Goal: Register for event/course

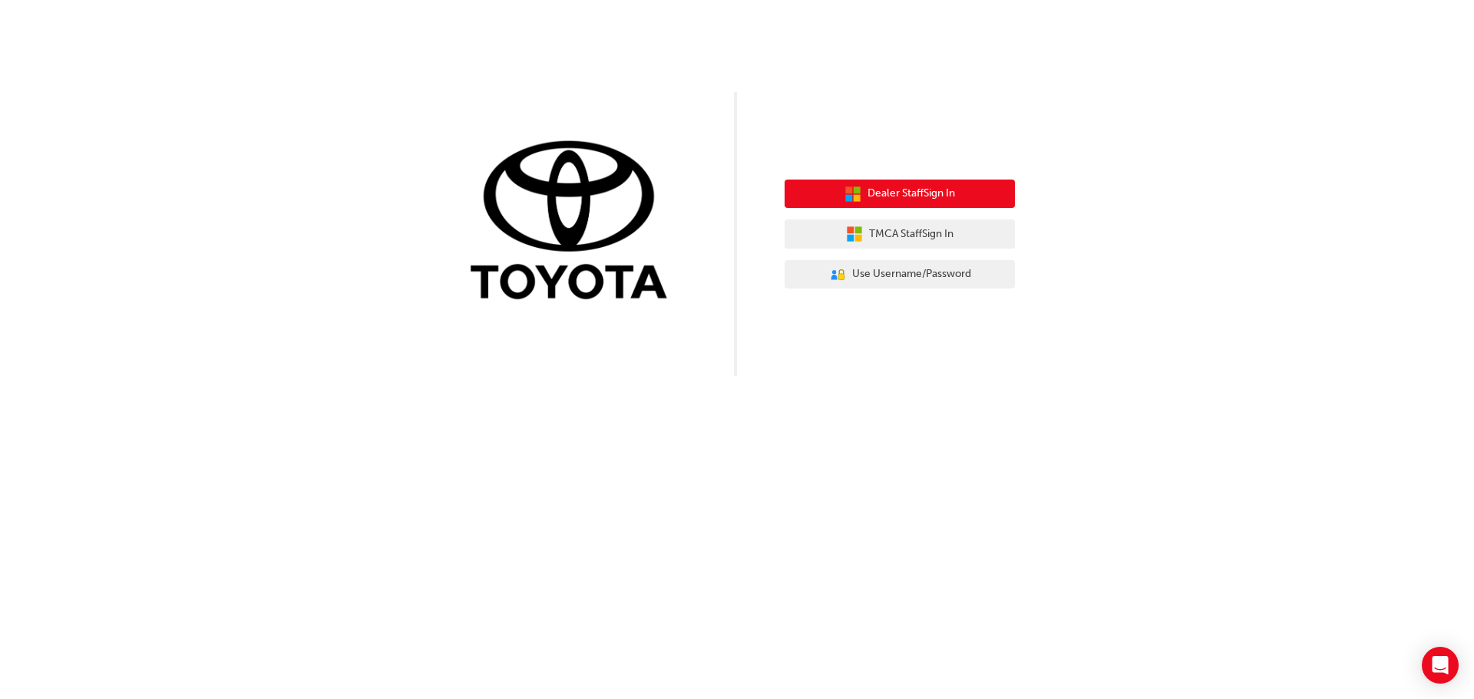
click at [884, 193] on span "Dealer Staff Sign In" at bounding box center [911, 194] width 88 height 18
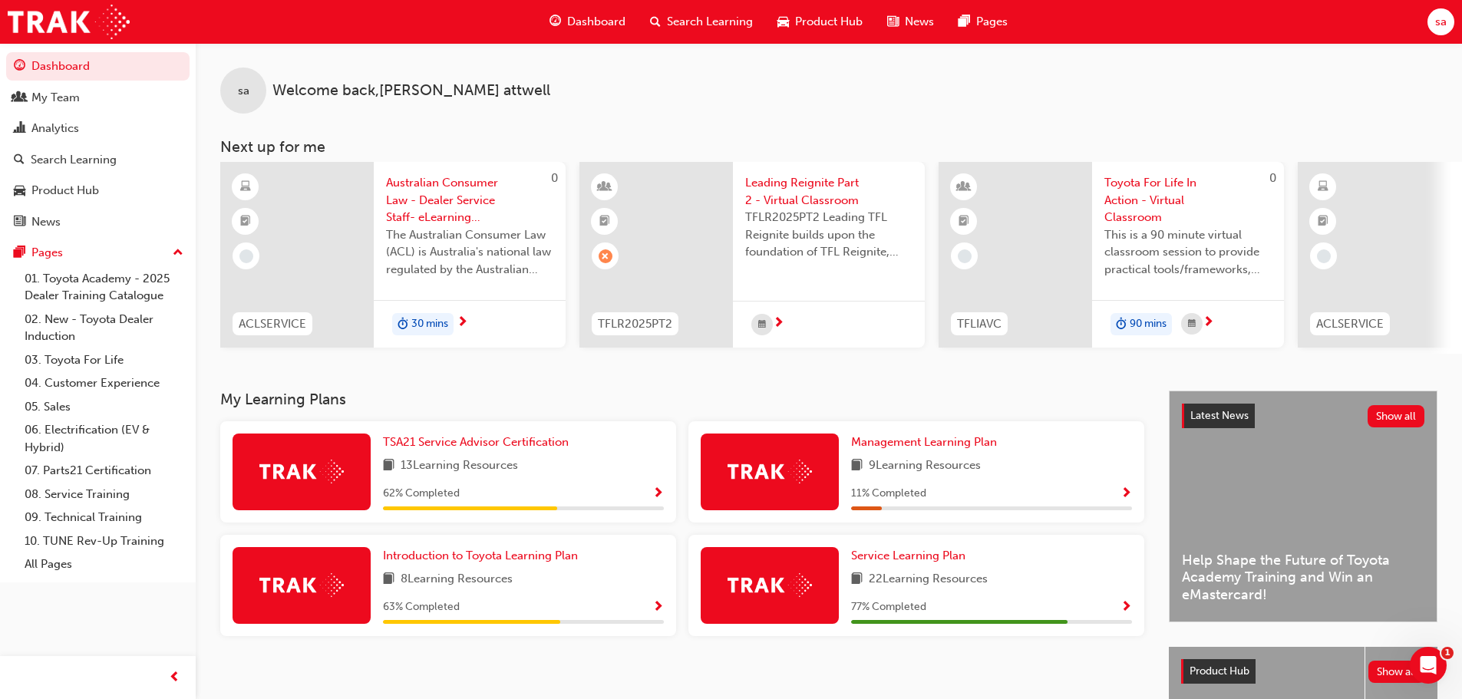
click at [683, 24] on span "Search Learning" at bounding box center [710, 22] width 86 height 18
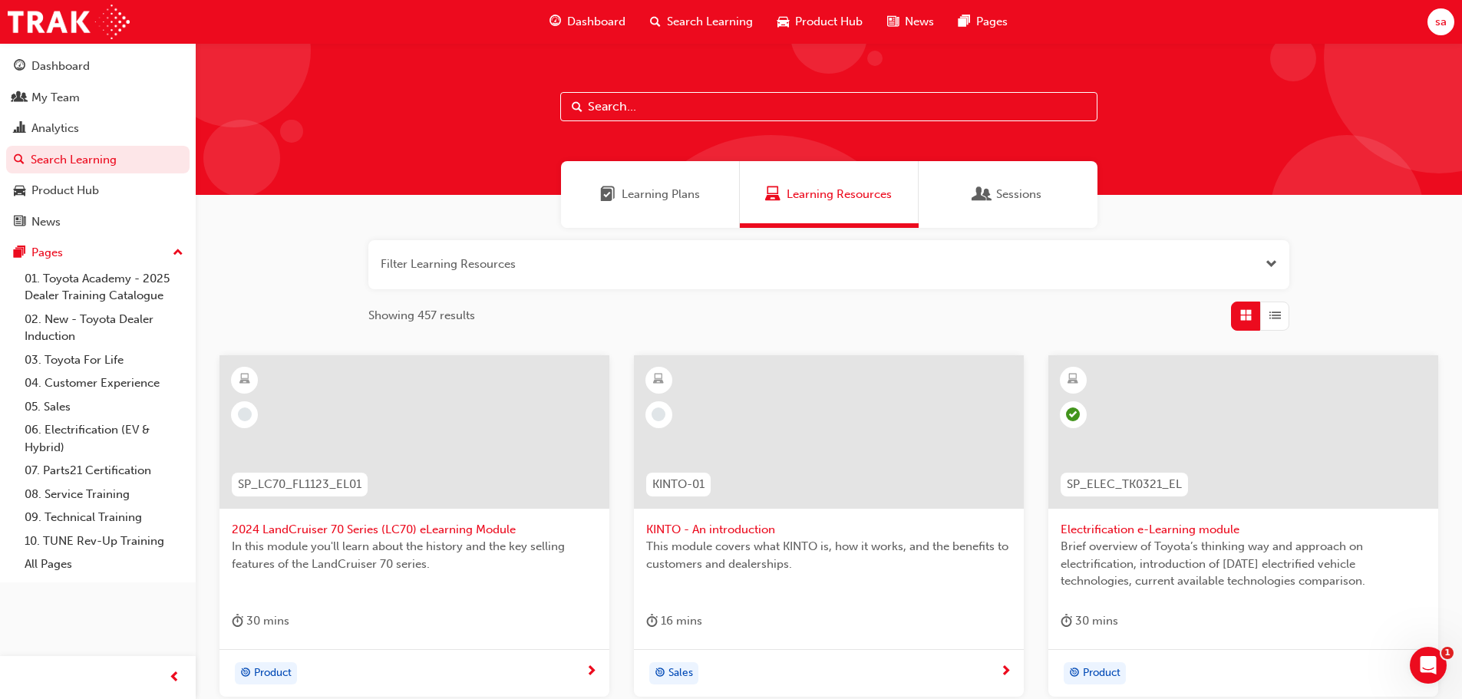
click at [617, 106] on input "text" at bounding box center [828, 106] width 537 height 29
type input "TFL"
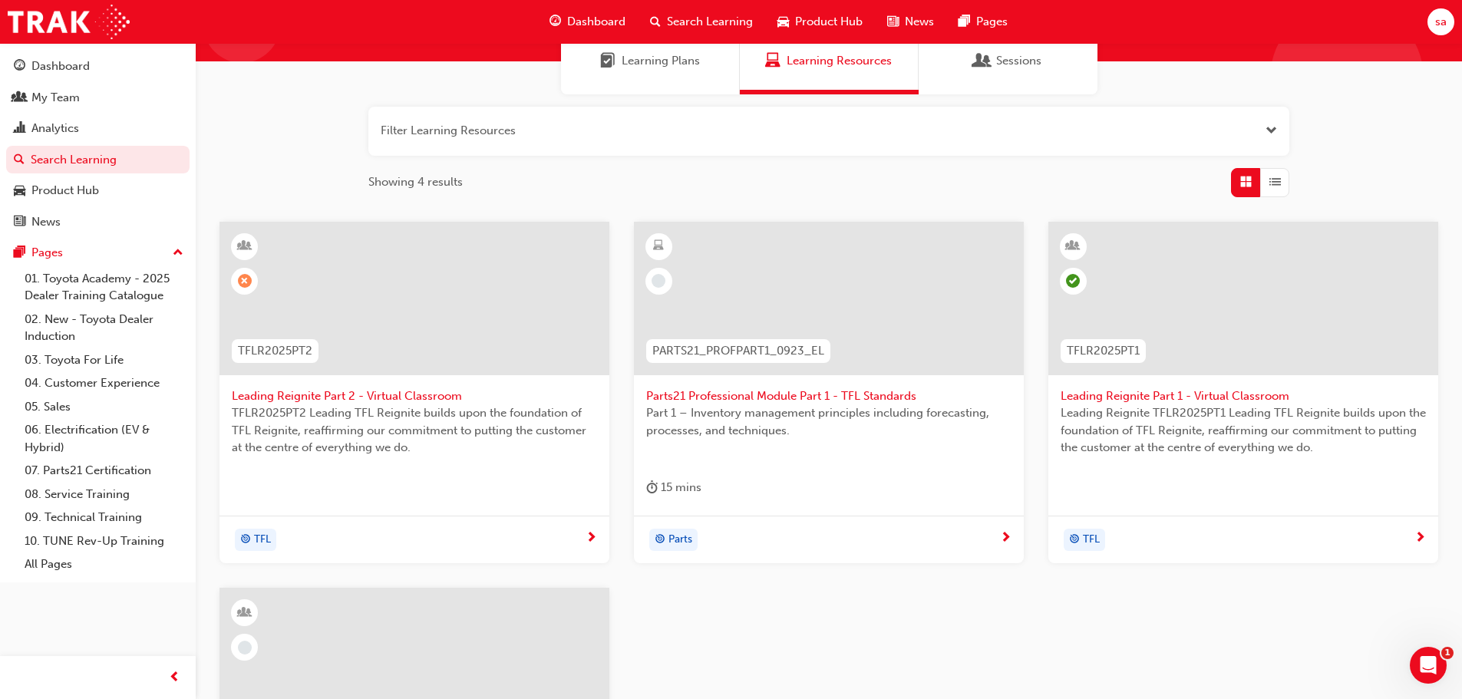
scroll to position [154, 0]
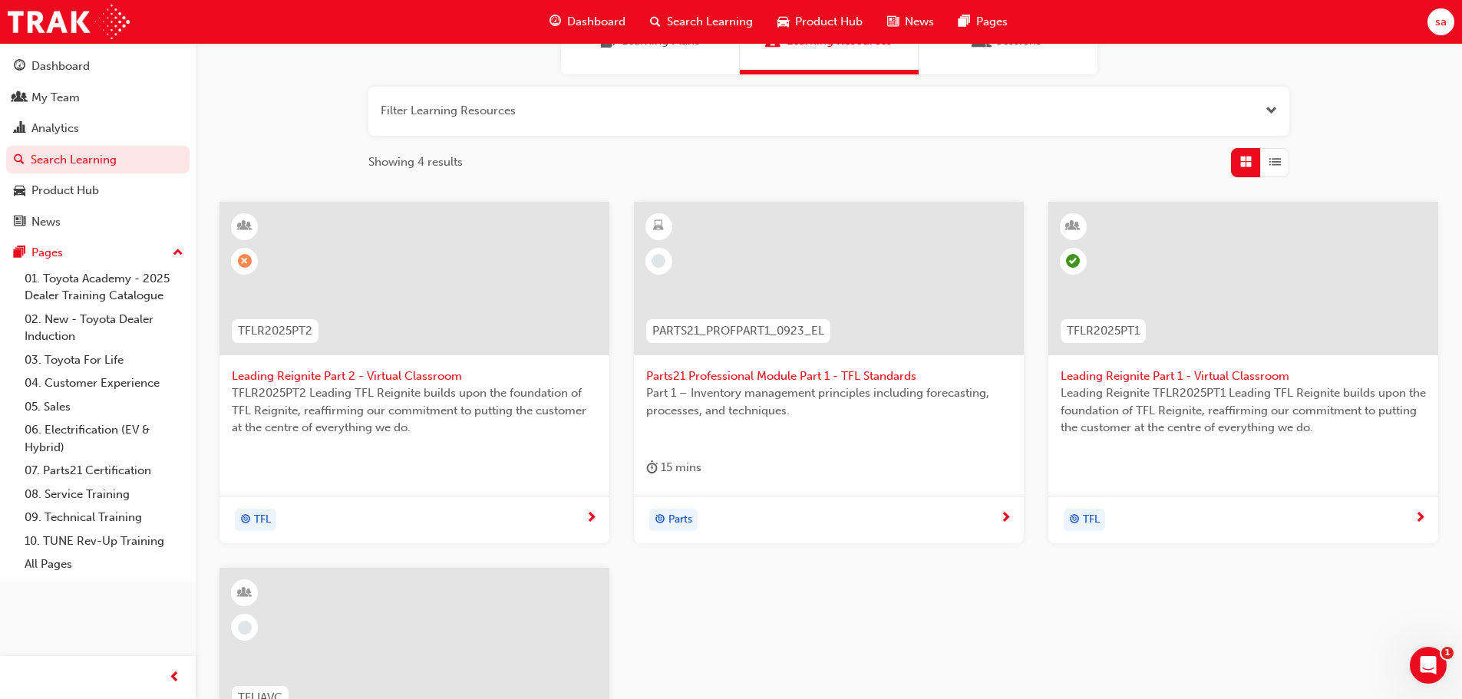
click at [471, 388] on span "TFLR2025PT2 Leading TFL Reignite builds upon the foundation of TFL Reignite, re…" at bounding box center [414, 411] width 365 height 52
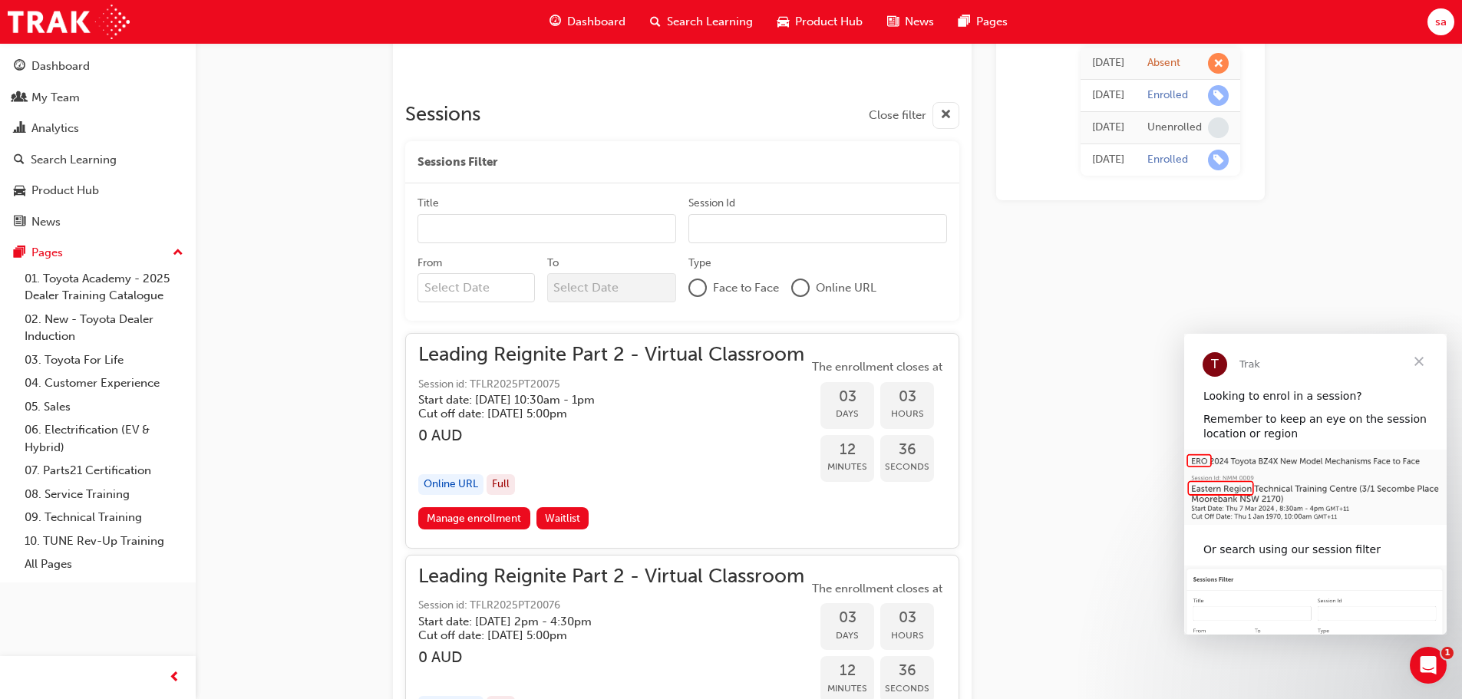
scroll to position [844, 0]
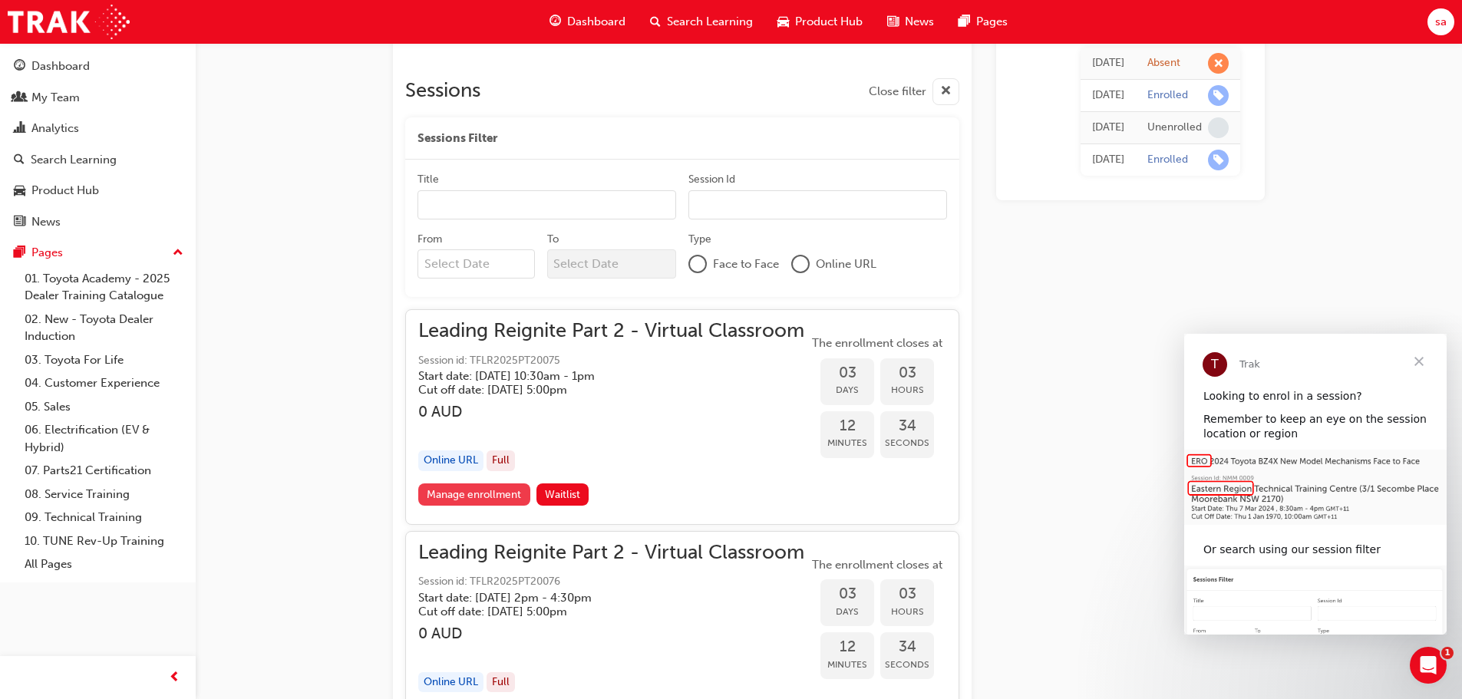
click at [467, 493] on link "Manage enrollment" at bounding box center [474, 495] width 112 height 22
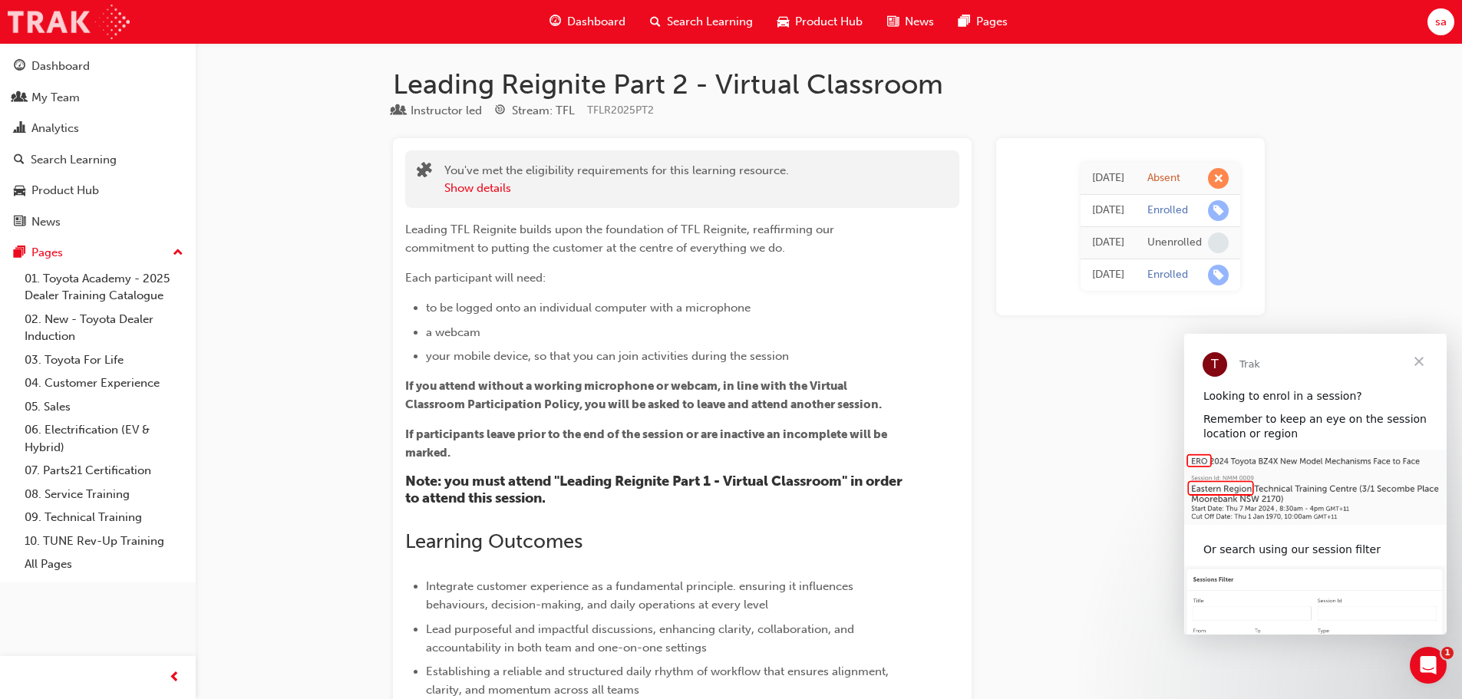
scroll to position [844, 0]
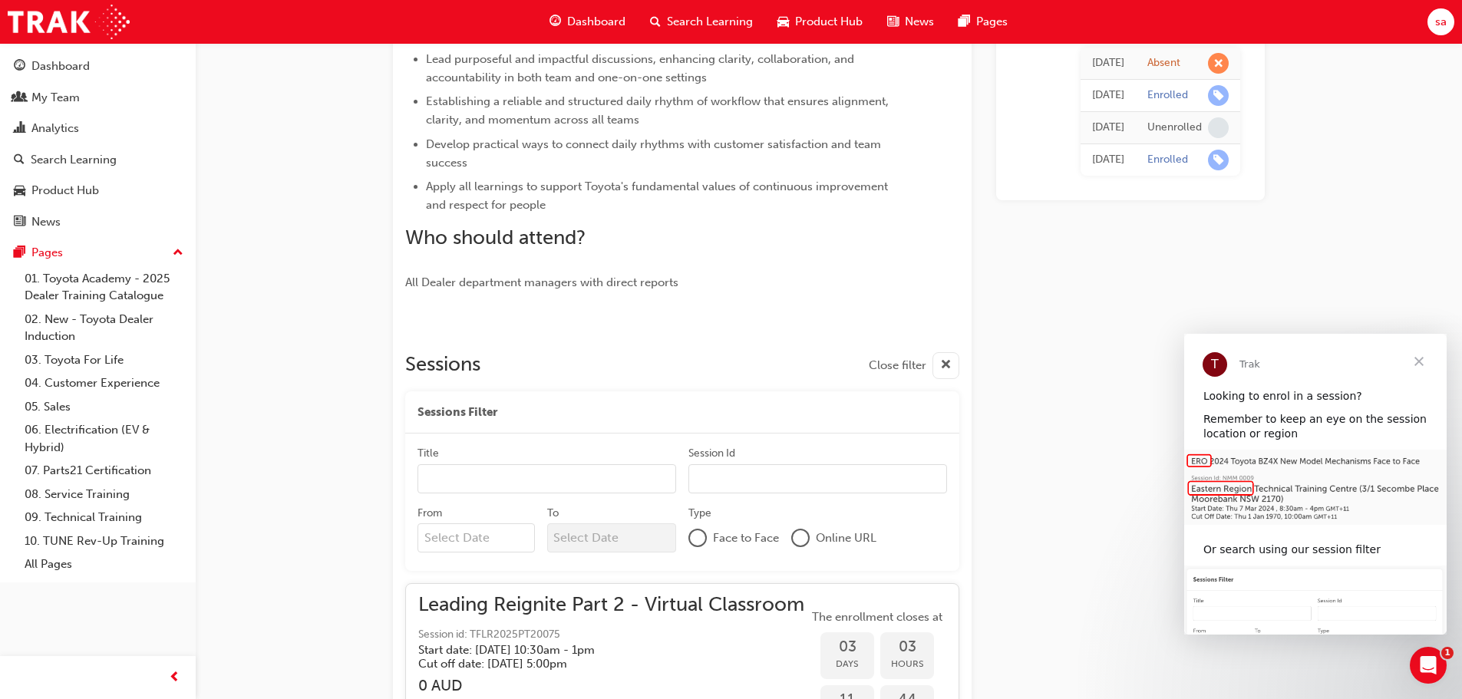
scroll to position [384, 0]
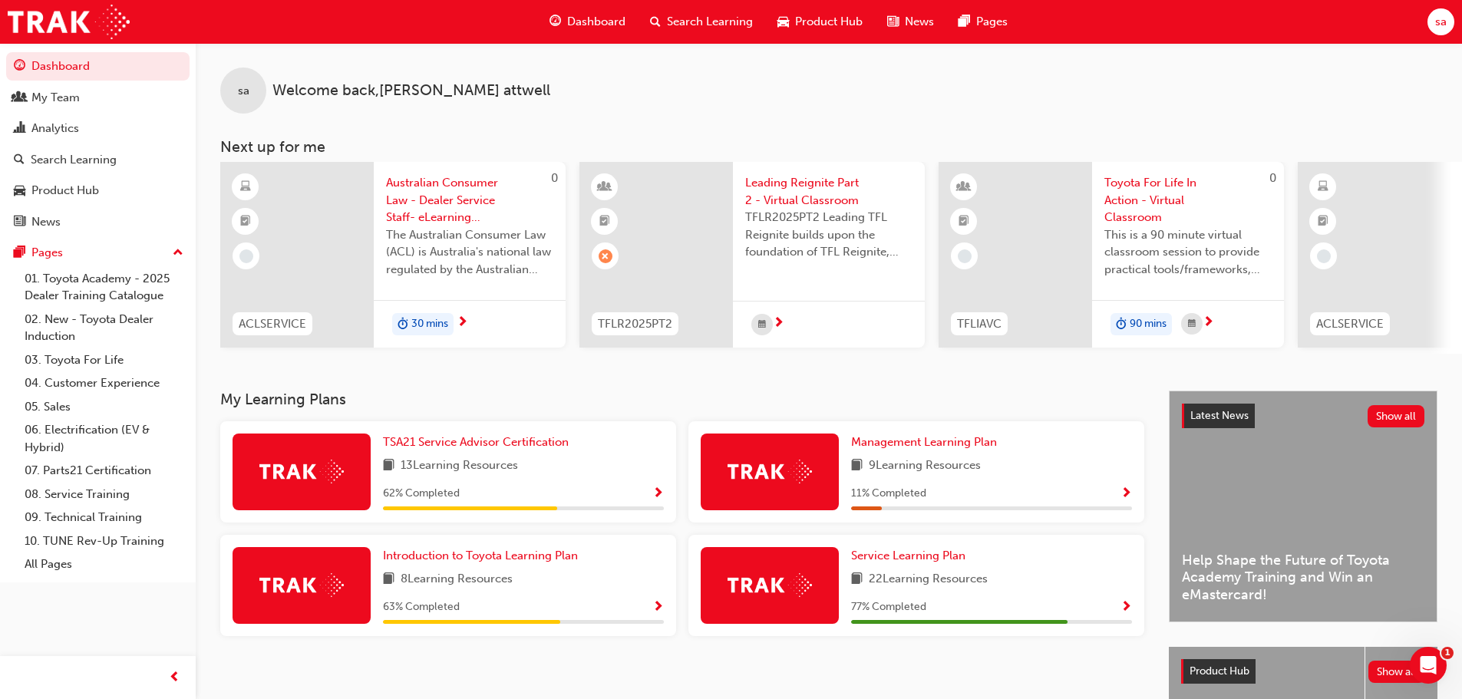
click at [818, 197] on span "Leading Reignite Part 2 - Virtual Classroom" at bounding box center [828, 191] width 167 height 35
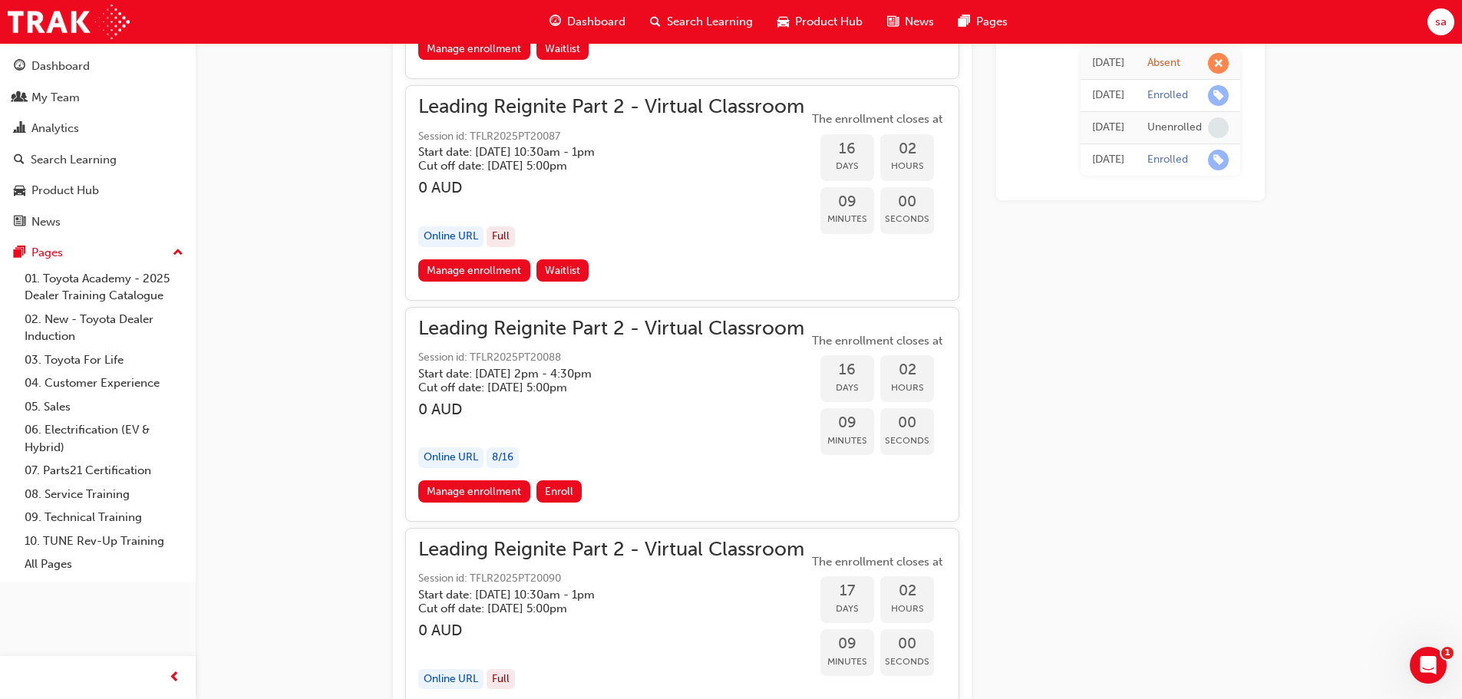
scroll to position [3821, 0]
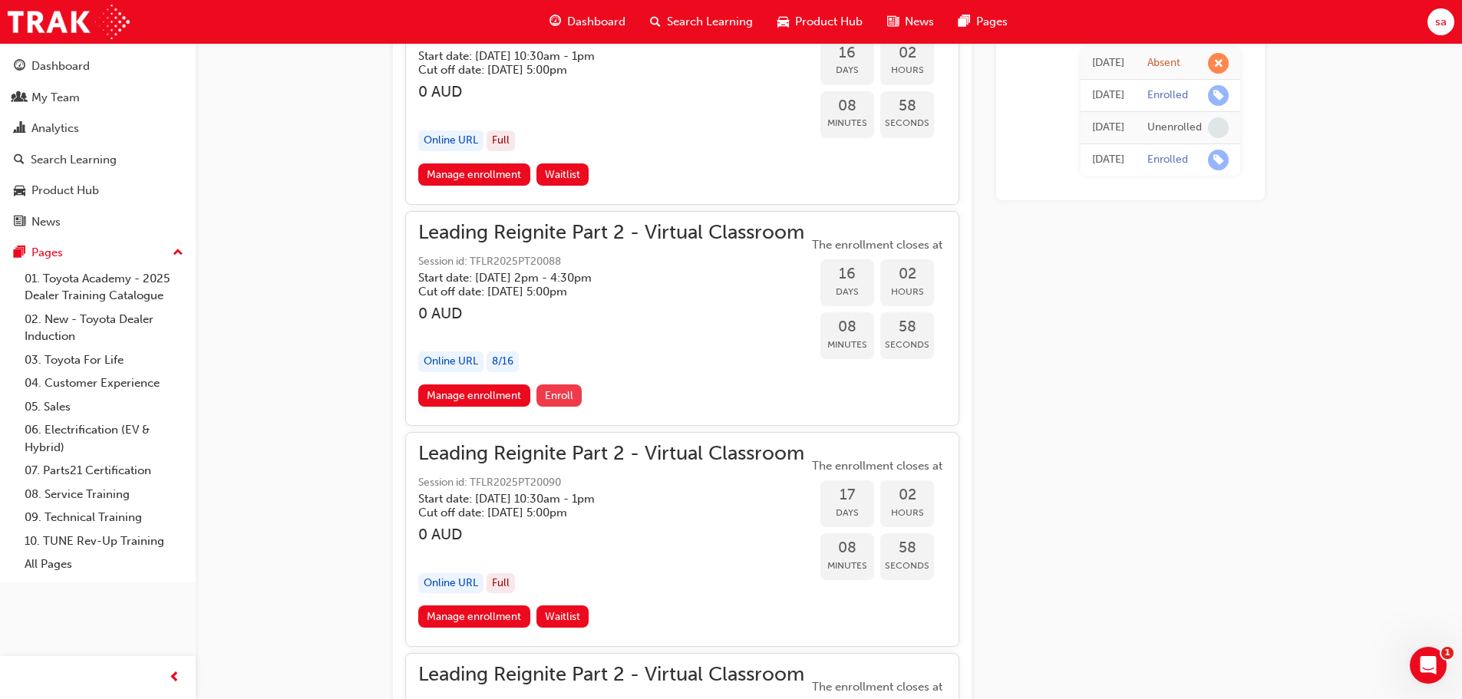
click at [577, 396] on button "Enroll" at bounding box center [560, 396] width 46 height 22
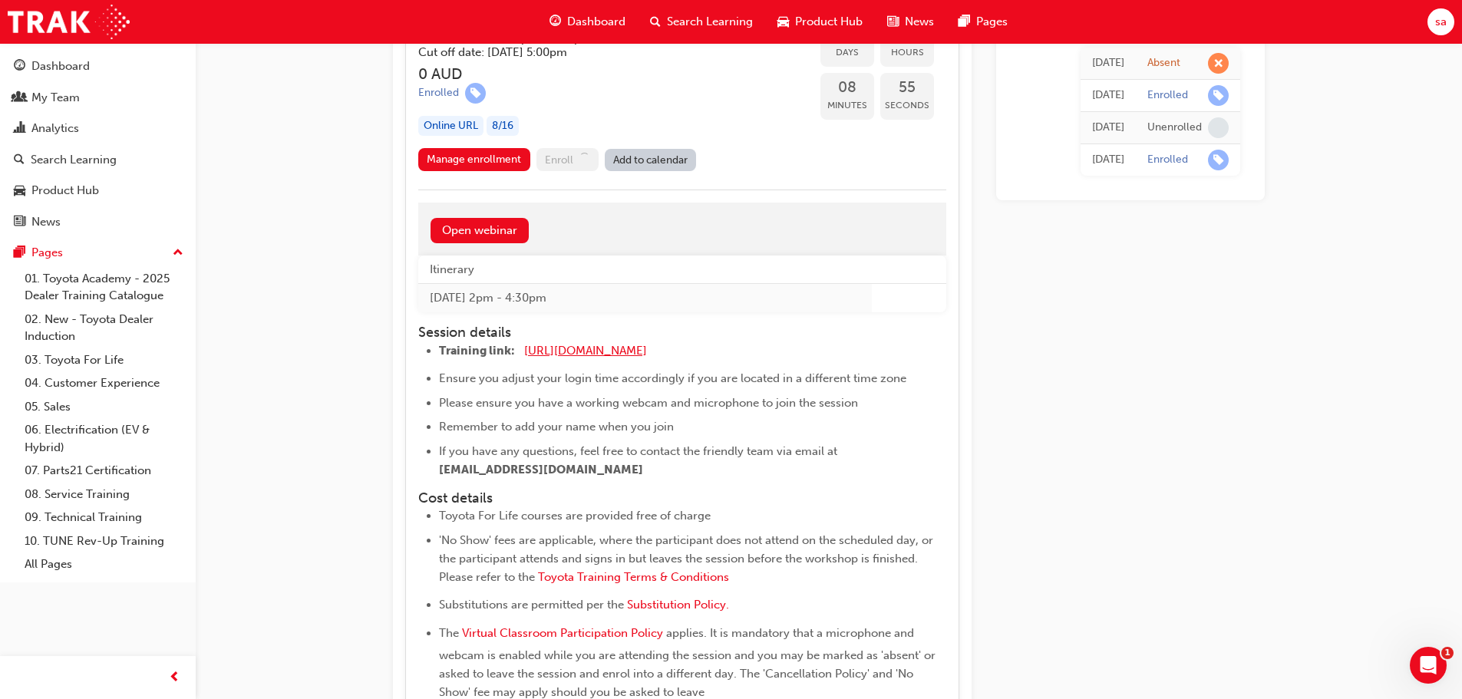
scroll to position [4052, 0]
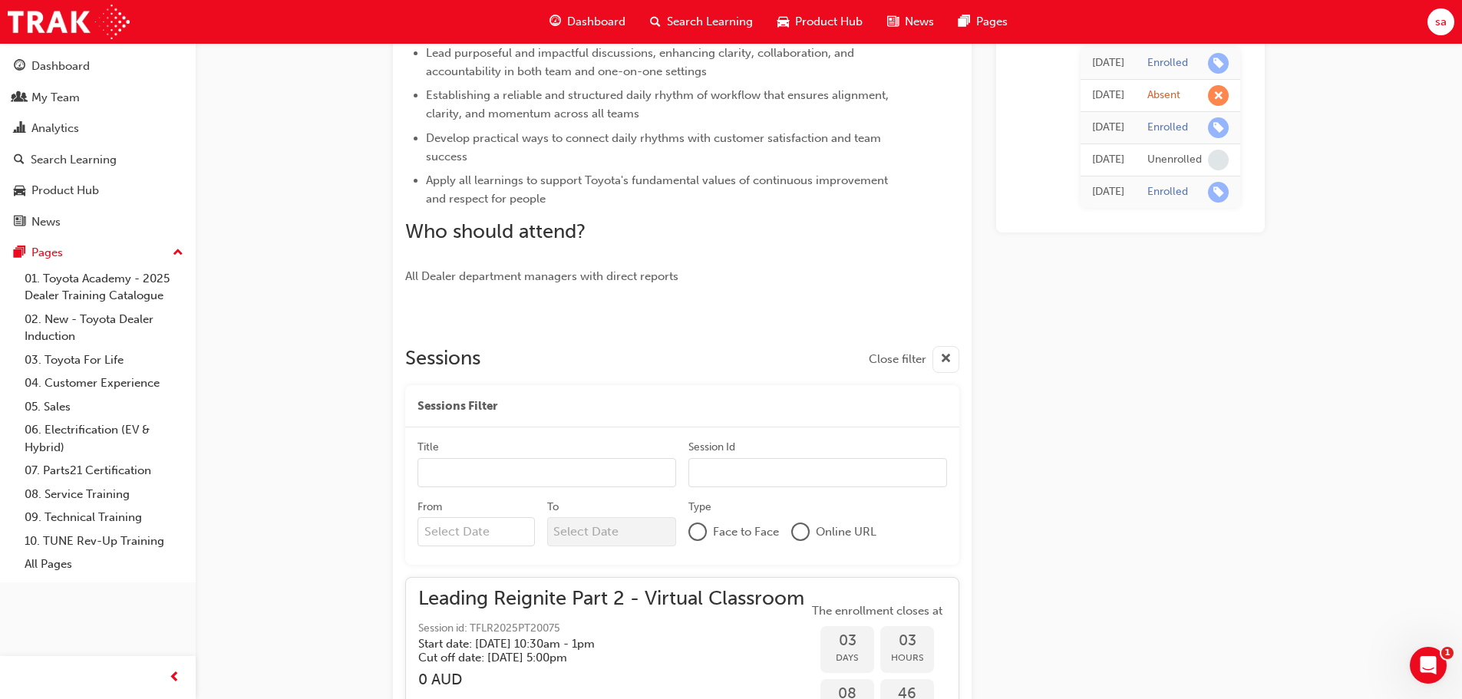
scroll to position [461, 0]
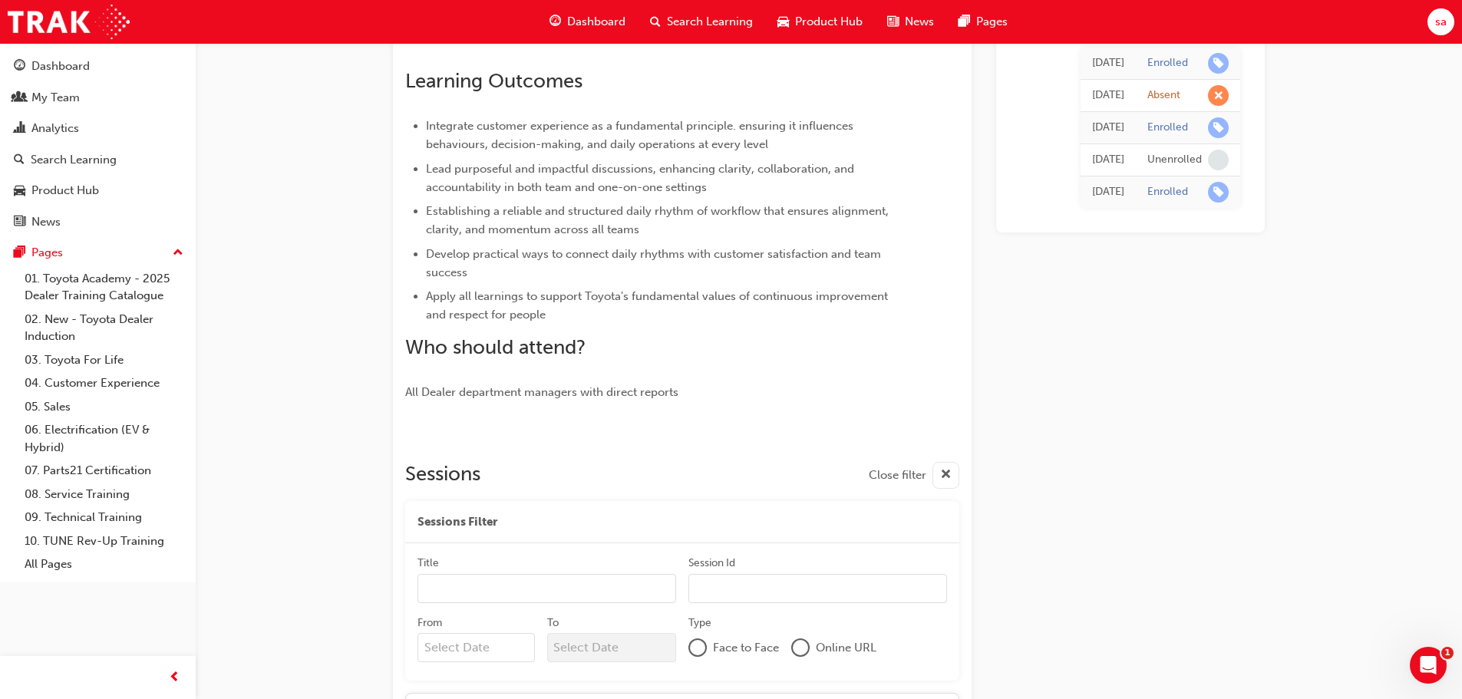
click at [1092, 57] on div "[DATE]" at bounding box center [1108, 64] width 32 height 18
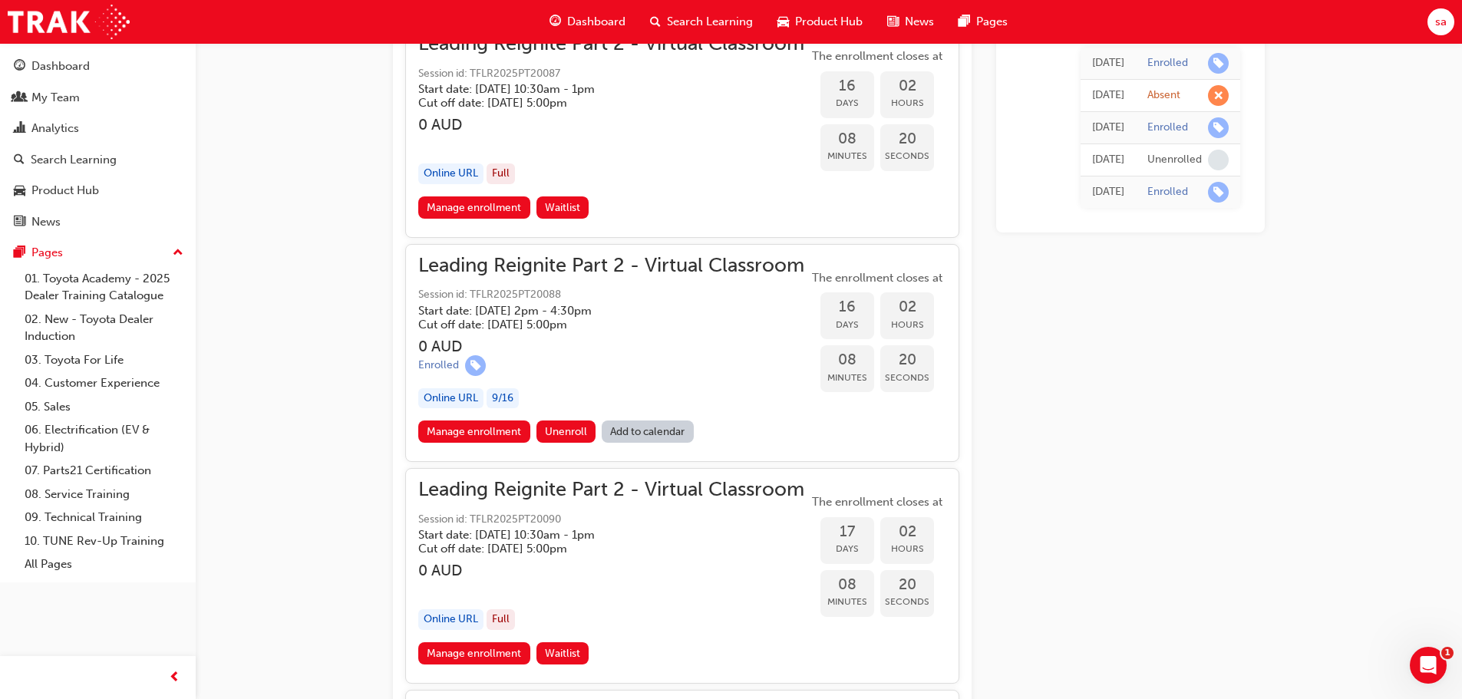
scroll to position [3761, 0]
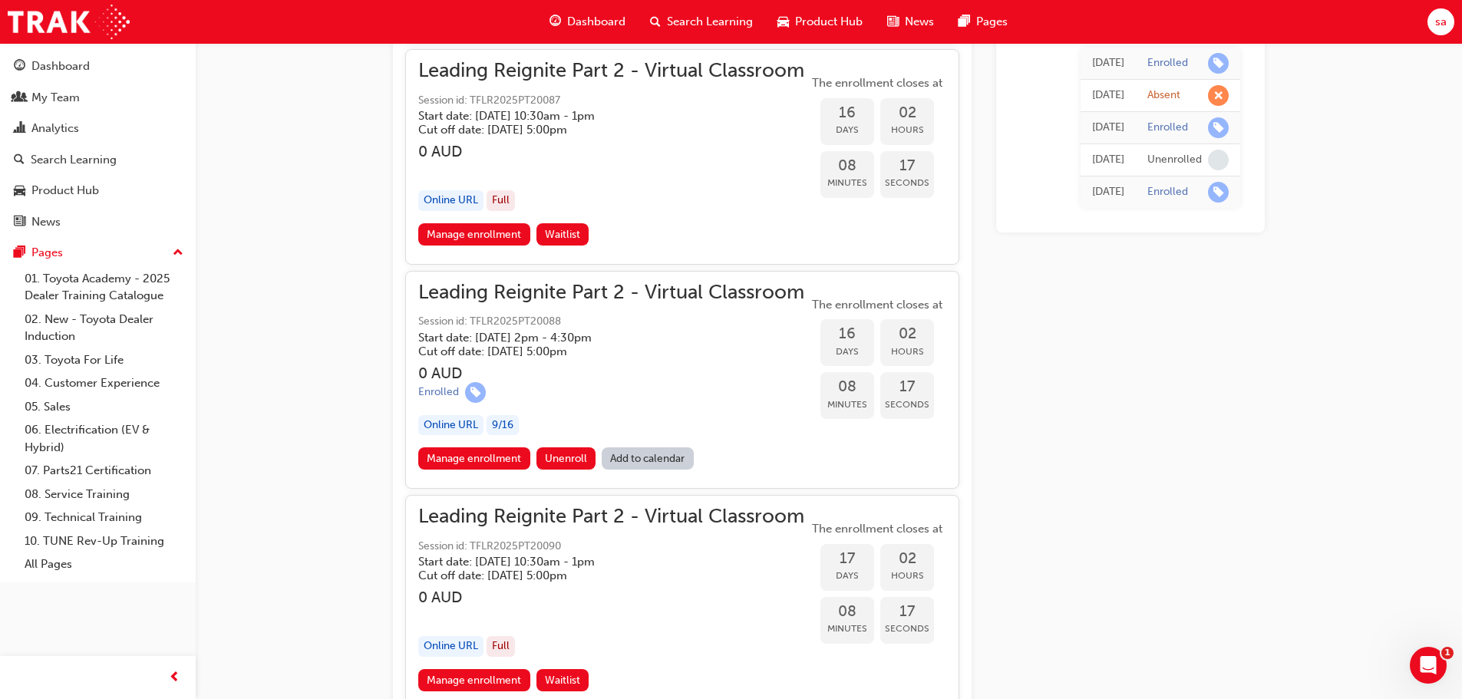
click at [629, 459] on link "Add to calendar" at bounding box center [648, 459] width 92 height 22
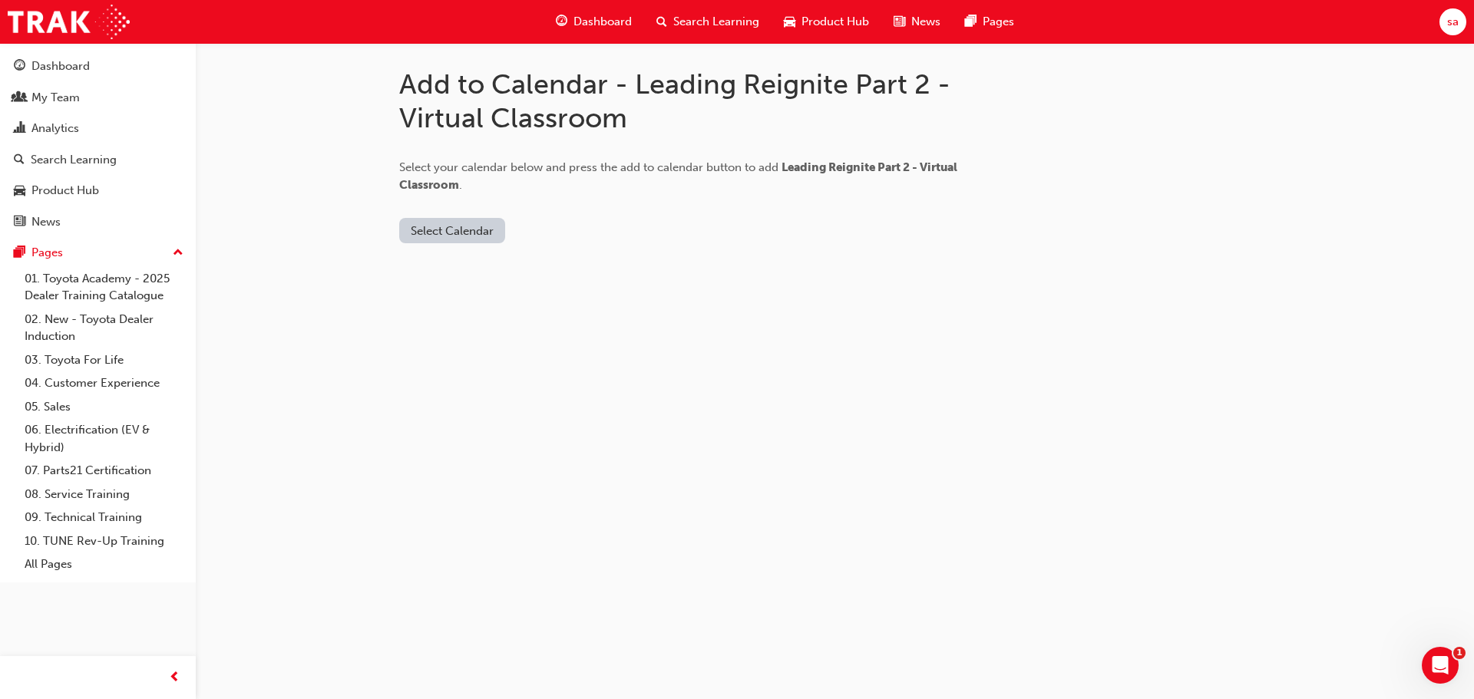
click at [444, 234] on button "Select Calendar" at bounding box center [452, 230] width 106 height 25
click at [455, 296] on div "Office 365" at bounding box center [434, 297] width 55 height 18
click at [530, 233] on button "Add to Calendar" at bounding box center [544, 230] width 109 height 25
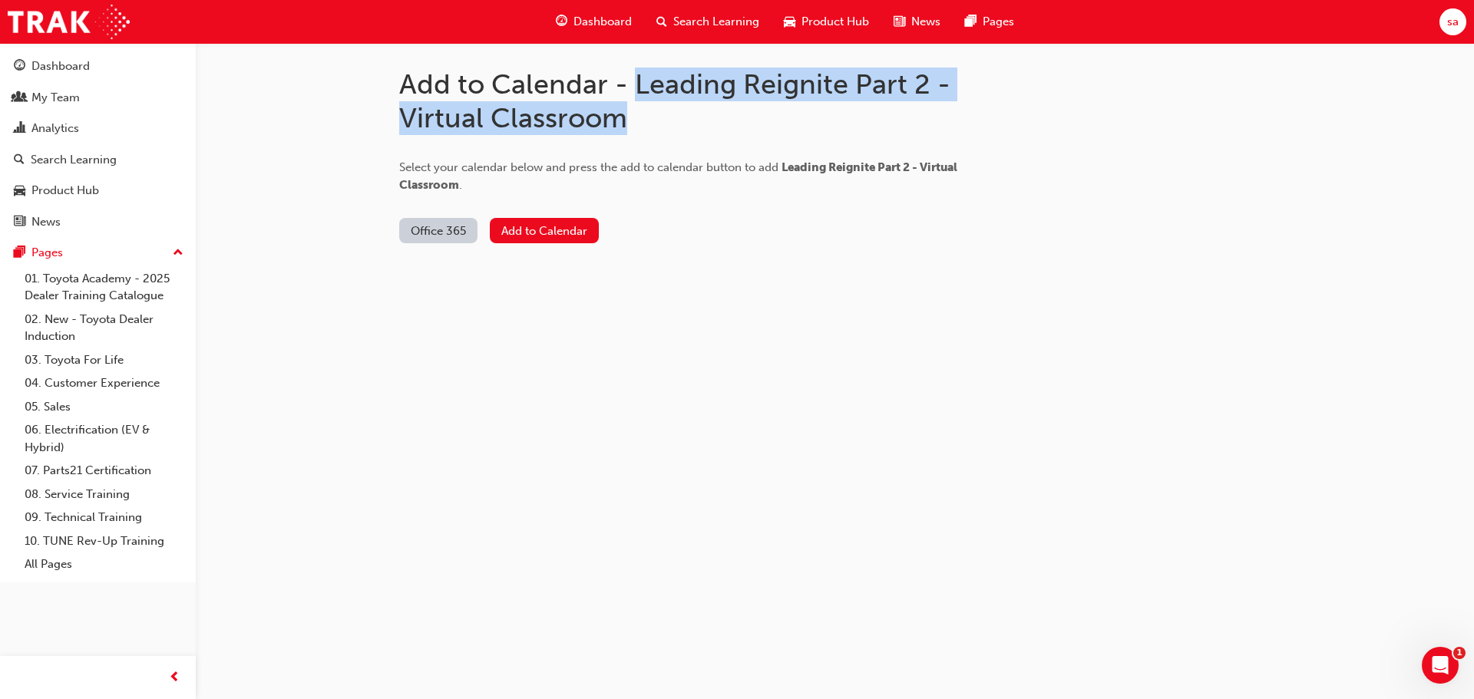
drag, startPoint x: 638, startPoint y: 84, endPoint x: 914, endPoint y: 125, distance: 278.6
click at [914, 125] on h1 "Add to Calendar - Leading Reignite Part 2 - Virtual Classroom" at bounding box center [706, 101] width 614 height 67
copy h1 "Leading Reignite Part 2 - Virtual Classroom"
